Goal: Information Seeking & Learning: Find specific fact

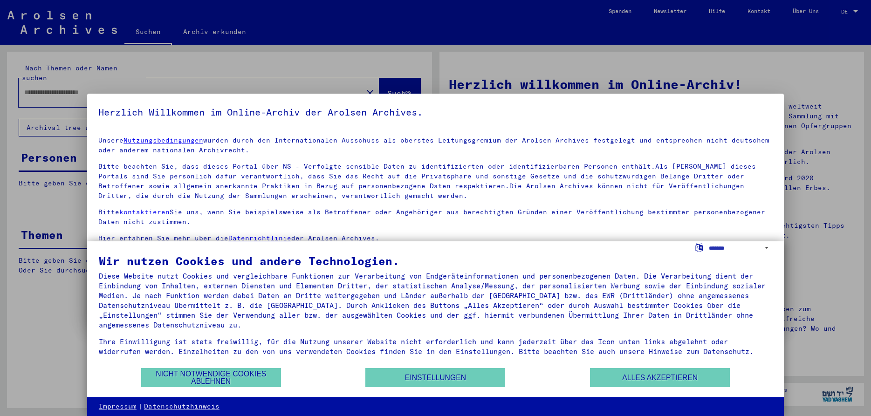
type input "**********"
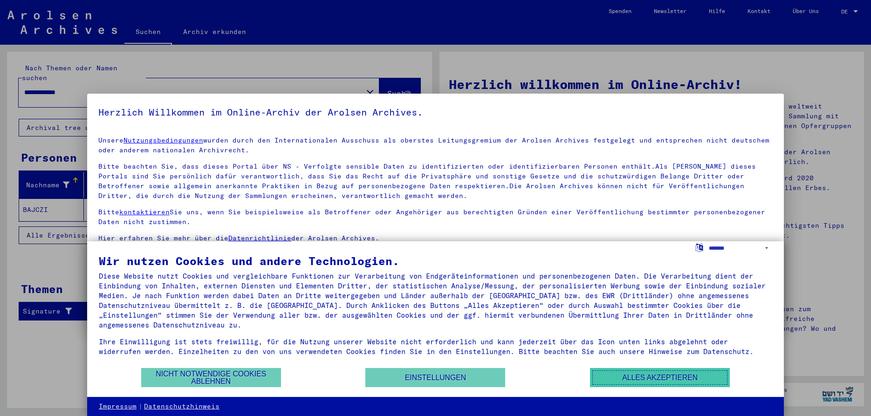
click at [649, 373] on button "Alles akzeptieren" at bounding box center [660, 377] width 140 height 19
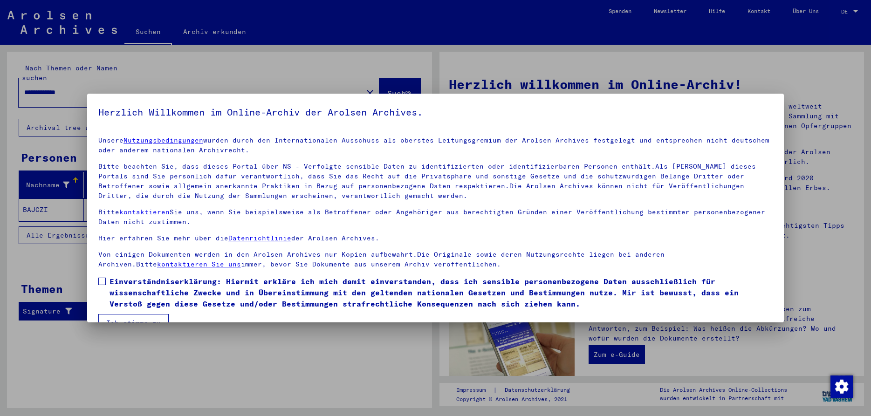
click at [282, 358] on div at bounding box center [435, 208] width 871 height 416
click at [131, 319] on button "Ich stimme zu" at bounding box center [133, 323] width 70 height 18
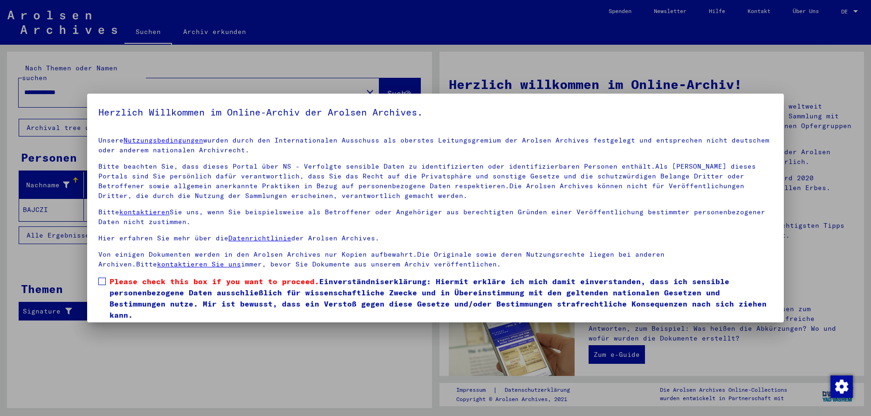
scroll to position [21, 0]
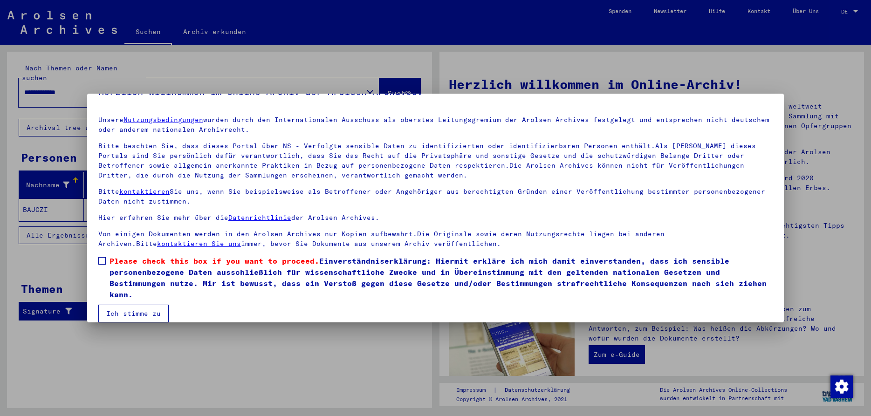
click at [100, 260] on span at bounding box center [101, 260] width 7 height 7
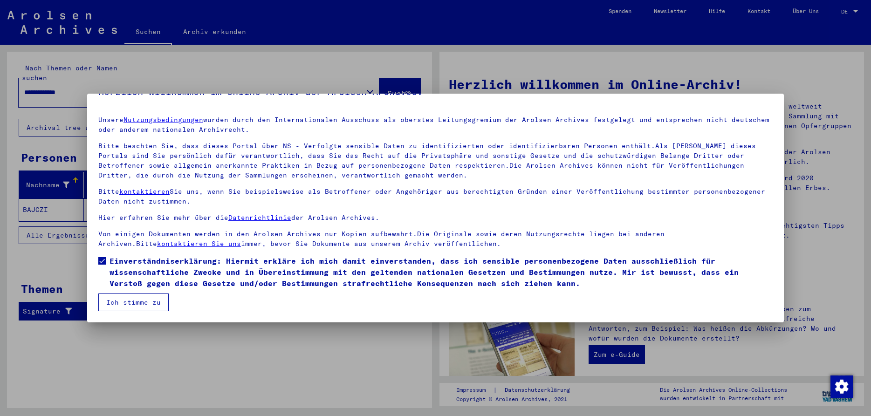
click at [135, 302] on button "Ich stimme zu" at bounding box center [133, 303] width 70 height 18
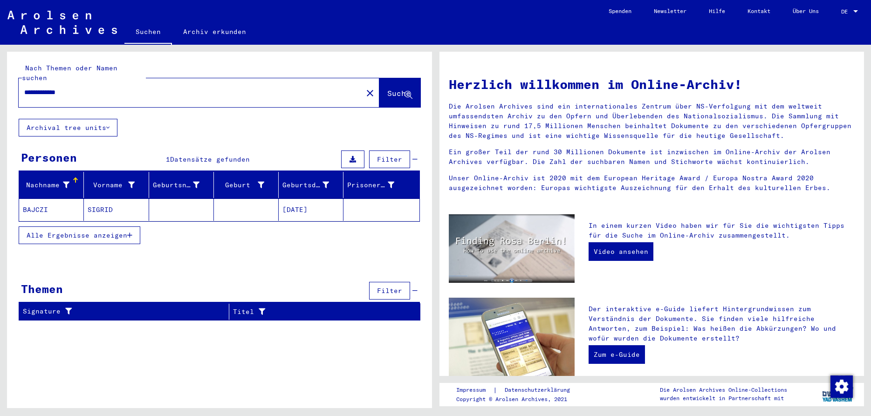
click at [82, 231] on span "Alle Ergebnisse anzeigen" at bounding box center [77, 235] width 101 height 8
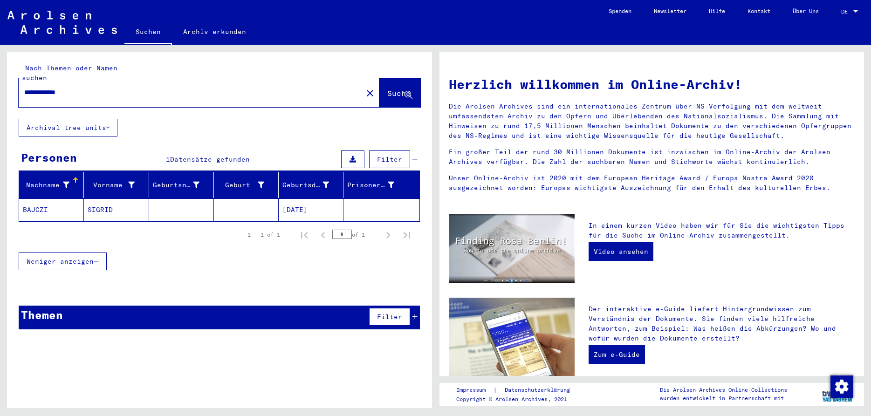
click at [34, 199] on mat-cell "BAJCZI" at bounding box center [51, 210] width 65 height 22
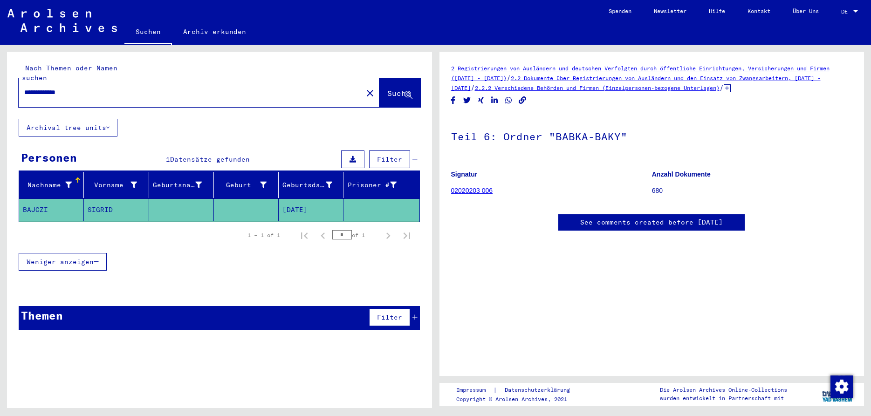
click at [100, 199] on mat-cell "SIGRID" at bounding box center [116, 210] width 65 height 23
click at [302, 199] on mat-cell "[DATE]" at bounding box center [311, 210] width 65 height 23
click at [97, 199] on mat-cell "SIGRID" at bounding box center [116, 210] width 65 height 23
click at [31, 199] on mat-cell "BAJCZI" at bounding box center [51, 210] width 65 height 23
click at [591, 69] on link "2 Registrierungen von Ausländern und deutschen Verfolgten durch öffentliche Ein…" at bounding box center [640, 73] width 378 height 17
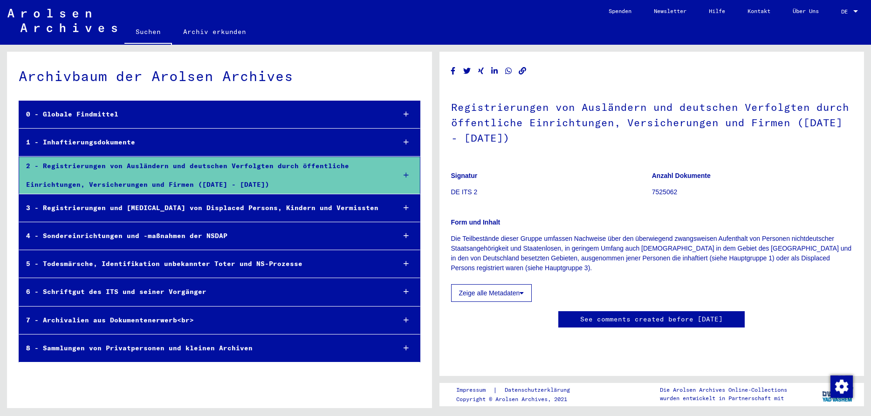
scroll to position [381, 0]
click at [144, 349] on div "8 - Sammlungen von Privatpersonen und kleinen Archiven" at bounding box center [203, 348] width 369 height 18
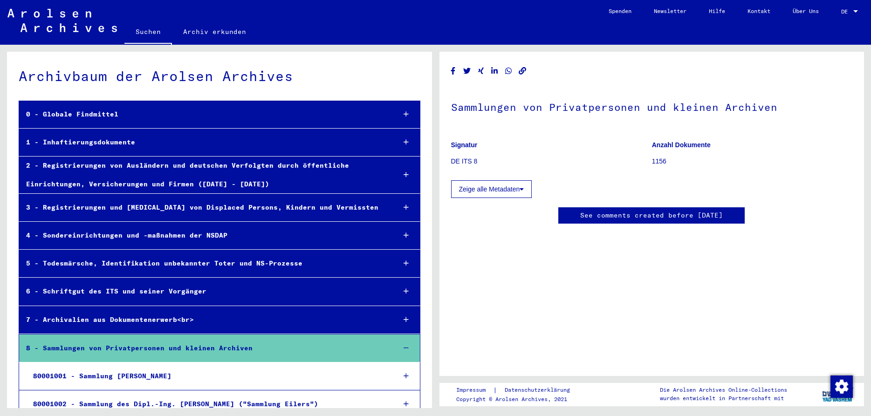
click at [656, 213] on link "See comments created before [DATE]" at bounding box center [651, 216] width 143 height 10
